Goal: Information Seeking & Learning: Learn about a topic

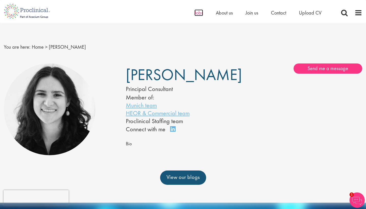
click at [199, 14] on span "Jobs" at bounding box center [199, 12] width 9 height 7
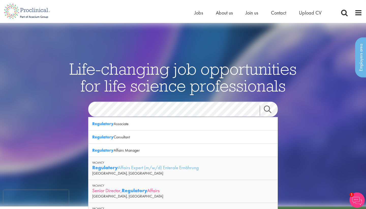
click at [137, 191] on strong "Regulatory" at bounding box center [134, 190] width 25 height 6
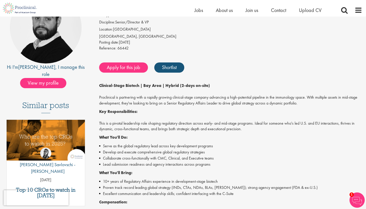
scroll to position [65, 0]
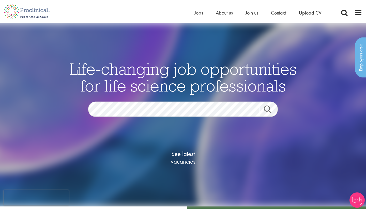
click at [184, 158] on span "See latest vacancies" at bounding box center [183, 157] width 51 height 15
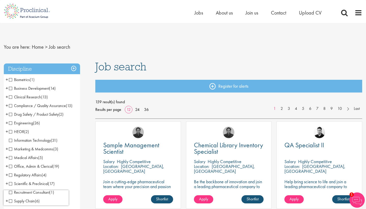
click at [11, 176] on span "Regulatory Affairs" at bounding box center [25, 174] width 33 height 5
click at [10, 105] on span "Compliance / Quality Assurance" at bounding box center [37, 105] width 57 height 5
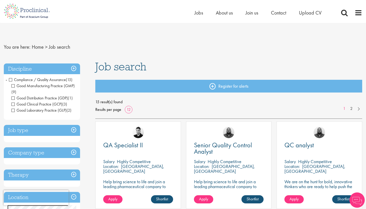
click at [74, 68] on h3 "Discipline" at bounding box center [42, 68] width 76 height 11
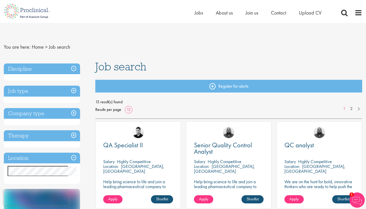
click at [74, 68] on h3 "Discipline" at bounding box center [42, 68] width 76 height 11
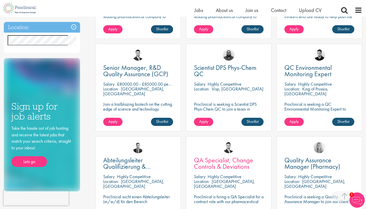
scroll to position [157, 0]
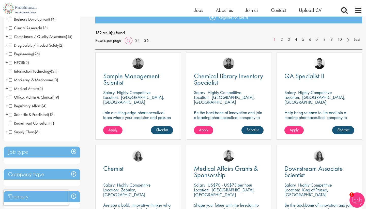
scroll to position [65, 0]
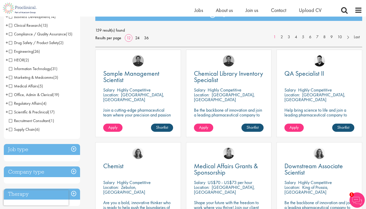
click at [12, 112] on span "Scientific & Preclinical" at bounding box center [28, 111] width 39 height 5
